Goal: Information Seeking & Learning: Check status

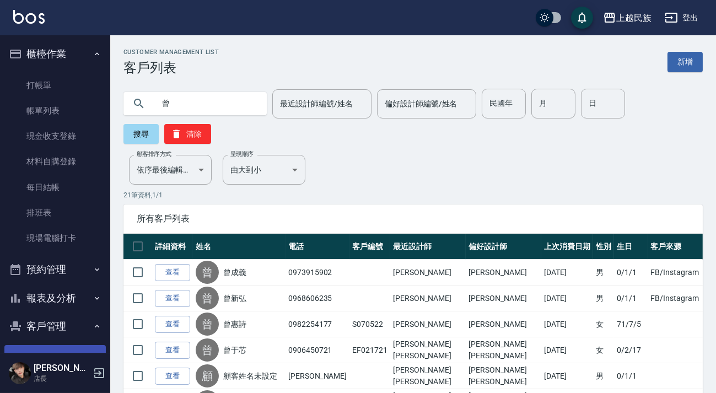
scroll to position [50, 0]
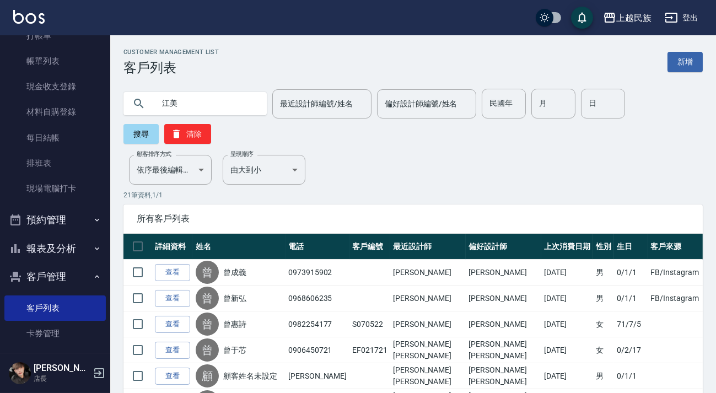
type input "江美"
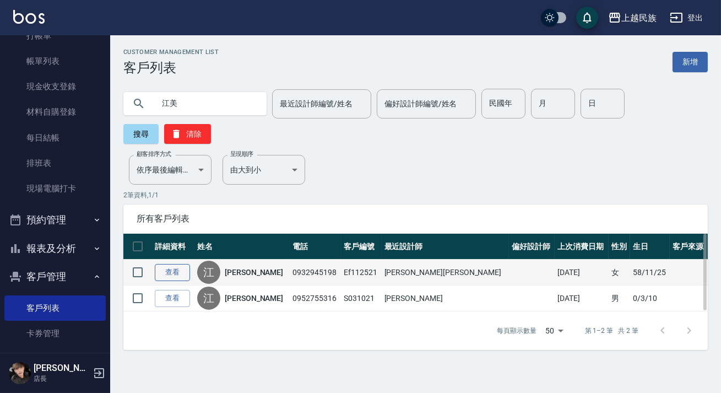
click at [184, 271] on link "查看" at bounding box center [172, 272] width 35 height 17
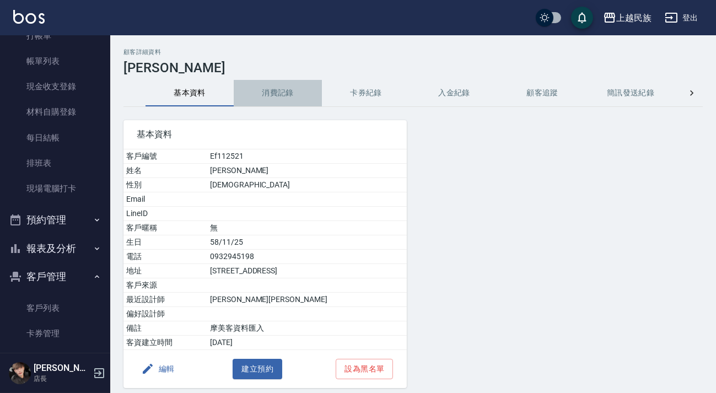
click at [283, 89] on button "消費記錄" at bounding box center [278, 93] width 88 height 26
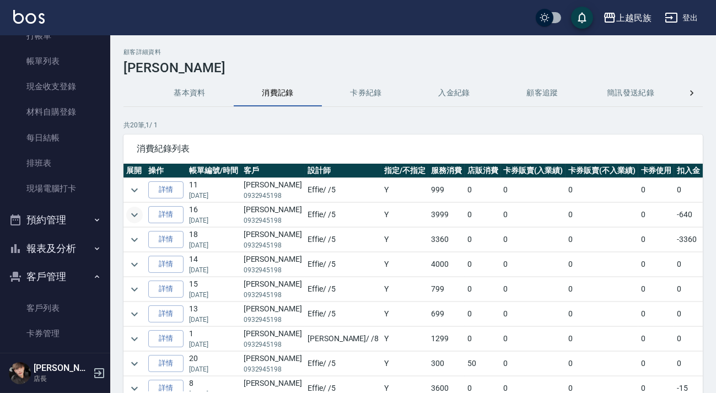
click at [129, 218] on icon "expand row" at bounding box center [134, 214] width 13 height 13
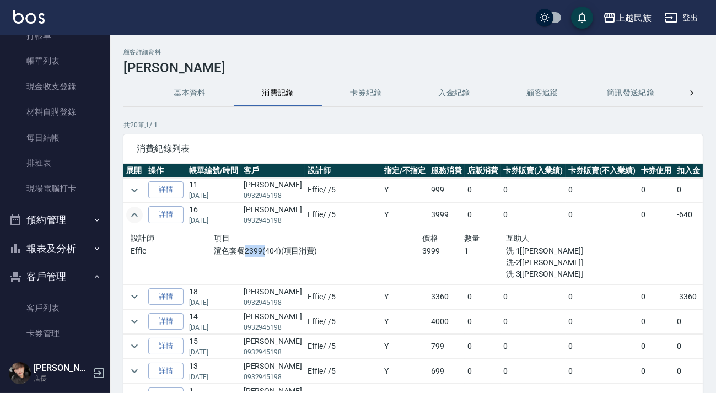
drag, startPoint x: 230, startPoint y: 246, endPoint x: 249, endPoint y: 248, distance: 19.5
click at [249, 248] on p "渲色套餐2399(404)(項目消費)" at bounding box center [318, 251] width 208 height 12
click at [256, 250] on p "渲色套餐2399(404)(項目消費)" at bounding box center [318, 251] width 208 height 12
click at [138, 296] on icon "expand row" at bounding box center [134, 296] width 13 height 13
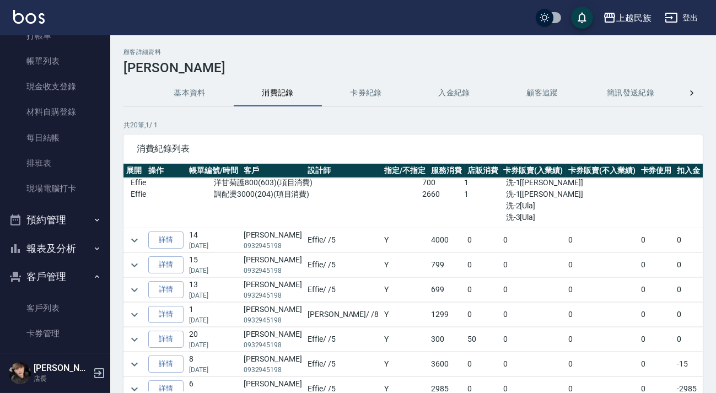
scroll to position [200, 0]
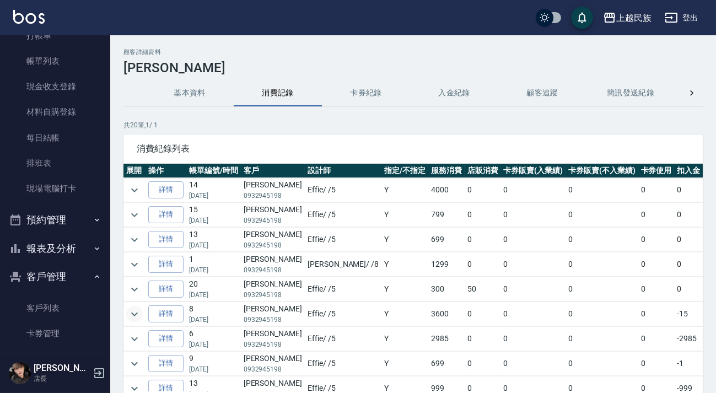
click at [137, 317] on icon "expand row" at bounding box center [134, 313] width 13 height 13
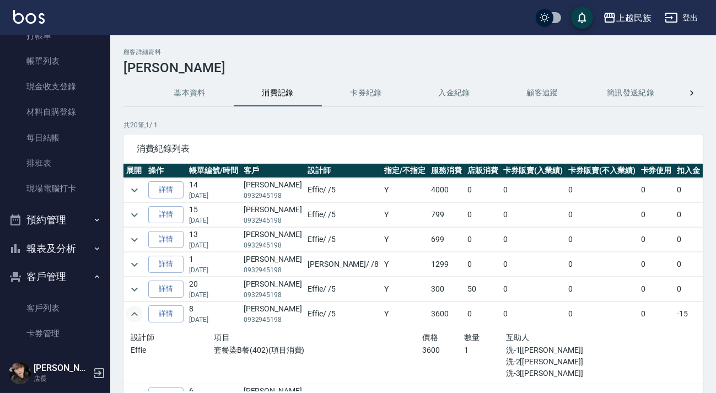
scroll to position [250, 0]
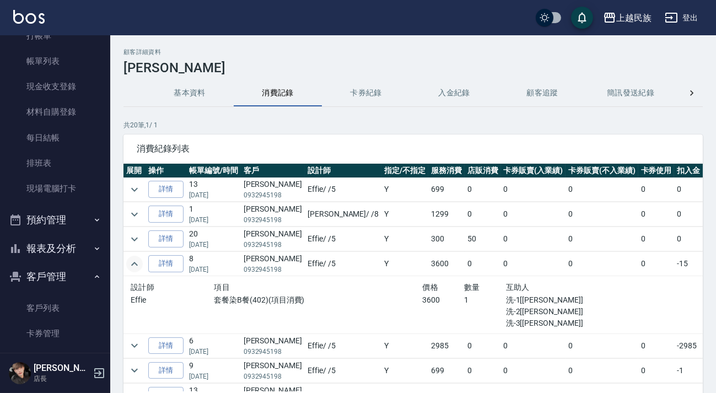
click at [191, 95] on button "基本資料" at bounding box center [189, 93] width 88 height 26
